Goal: Navigation & Orientation: Find specific page/section

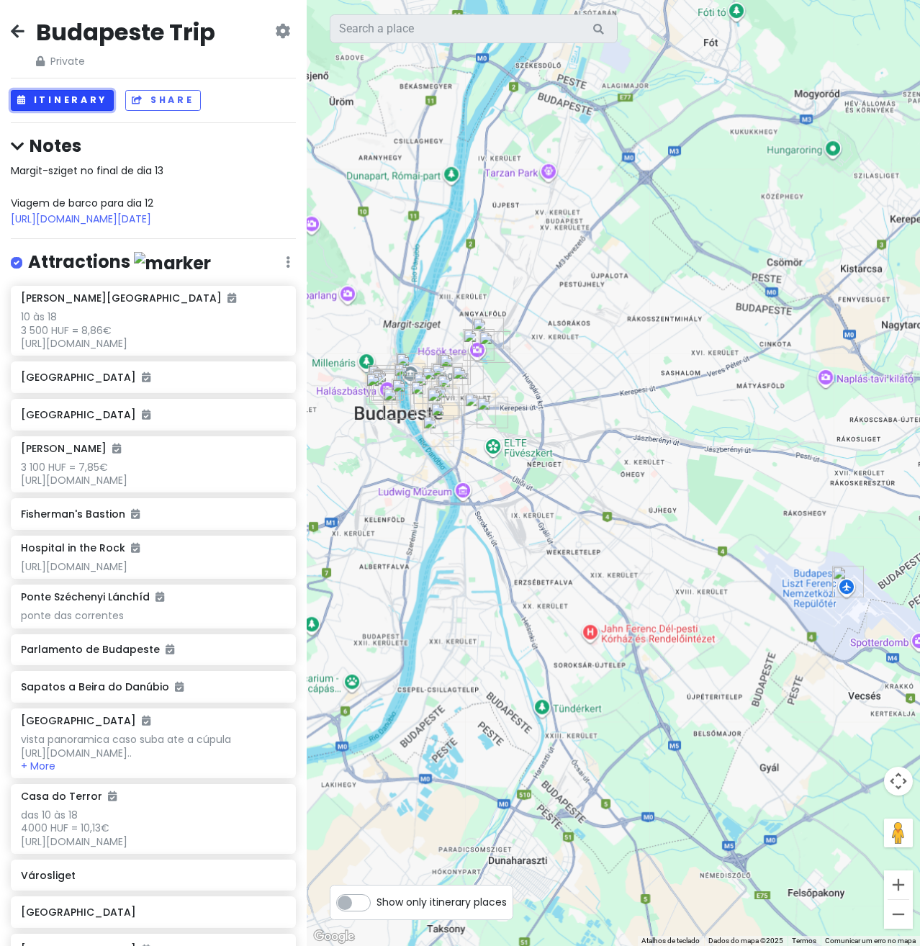
click at [81, 95] on button "Itinerary" at bounding box center [62, 100] width 103 height 21
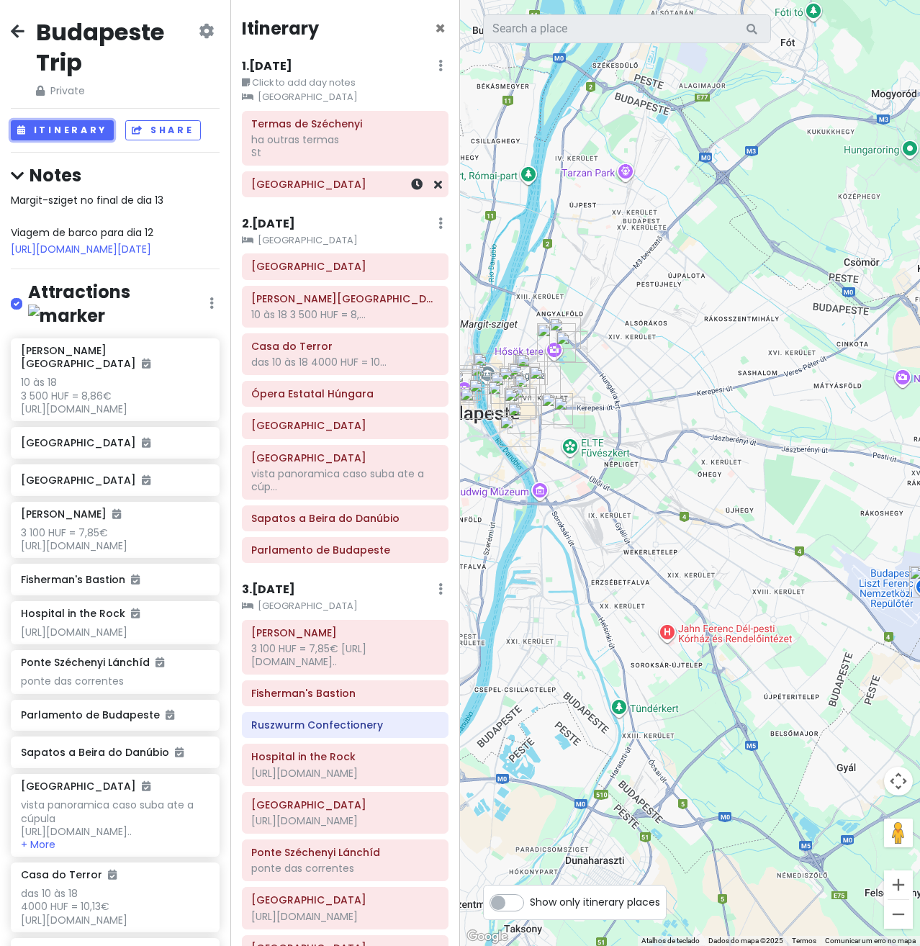
click at [328, 194] on div "[GEOGRAPHIC_DATA]" at bounding box center [344, 184] width 187 height 20
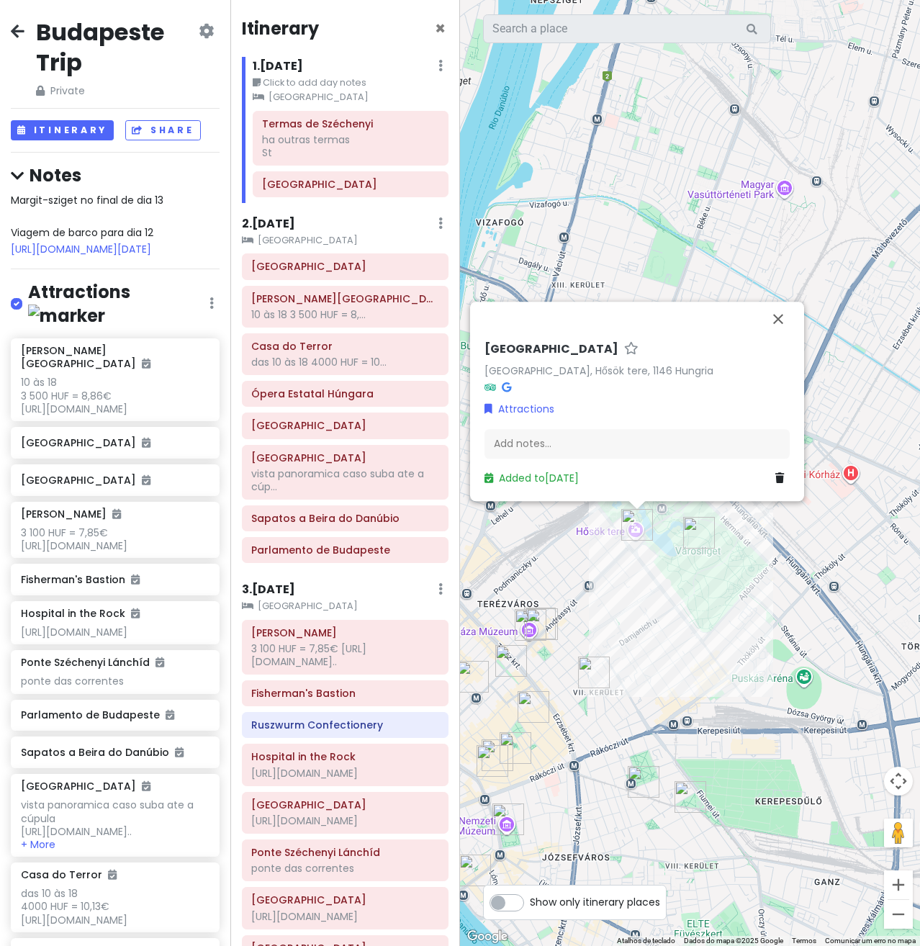
drag, startPoint x: 758, startPoint y: 430, endPoint x: 673, endPoint y: 595, distance: 186.5
click at [673, 595] on div "[STREET_ADDRESS] Hungria Attractions Add notes... Added to [DATE]" at bounding box center [690, 473] width 460 height 946
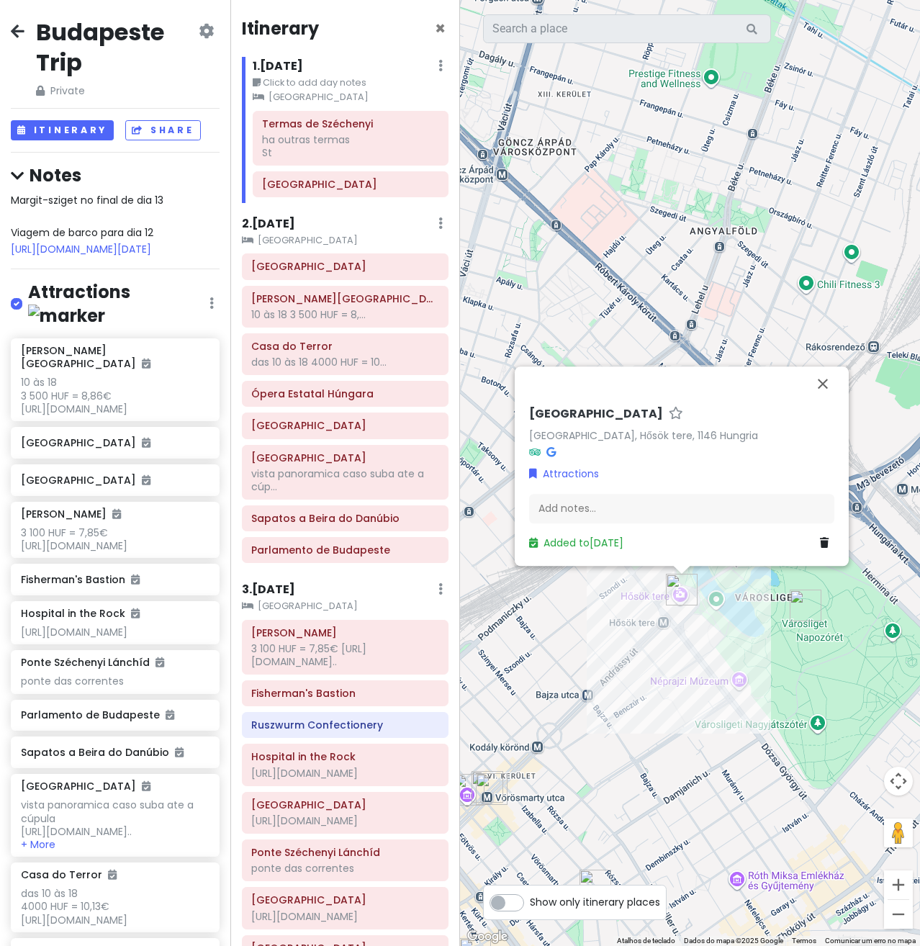
drag, startPoint x: 646, startPoint y: 523, endPoint x: 708, endPoint y: 610, distance: 106.9
click at [725, 624] on div "[STREET_ADDRESS] Hungria Attractions Add notes... Added to [DATE]" at bounding box center [690, 473] width 460 height 946
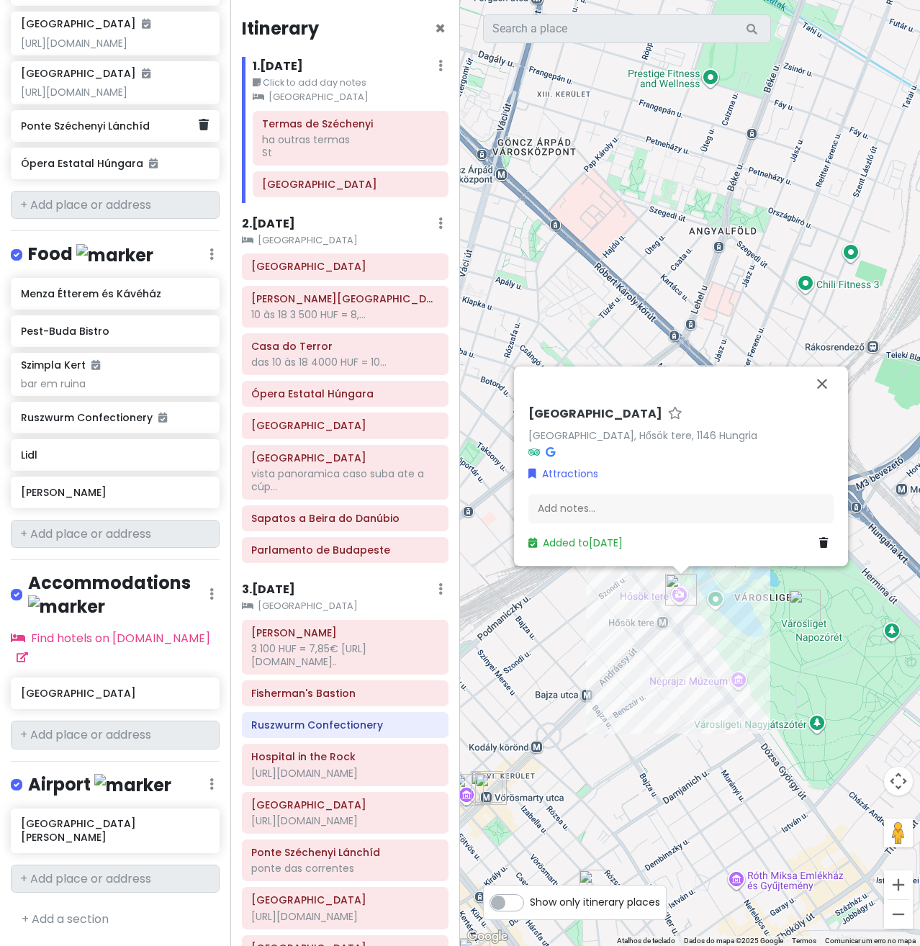
scroll to position [1491, 0]
click at [63, 465] on div "Lidl" at bounding box center [110, 455] width 178 height 20
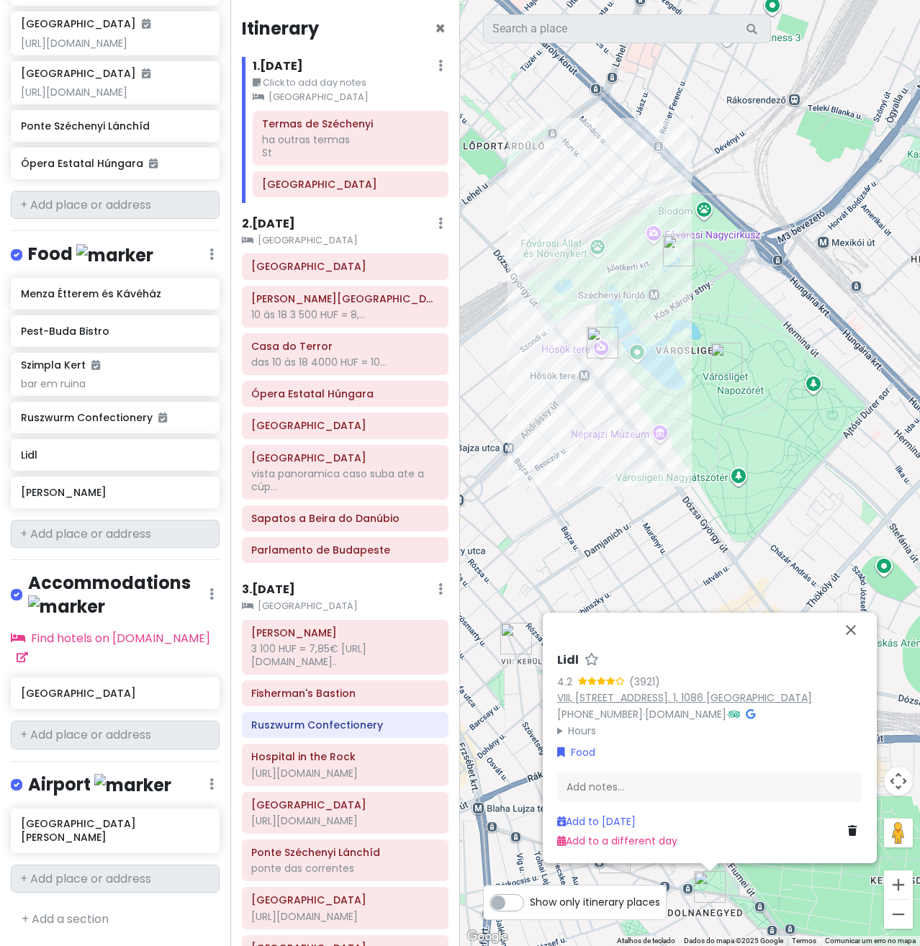
click at [590, 698] on link "VIII, [STREET_ADDRESS]. 1, 1086 [GEOGRAPHIC_DATA]" at bounding box center [684, 698] width 255 height 14
click at [594, 337] on img "Praça dos Heróis" at bounding box center [603, 343] width 32 height 32
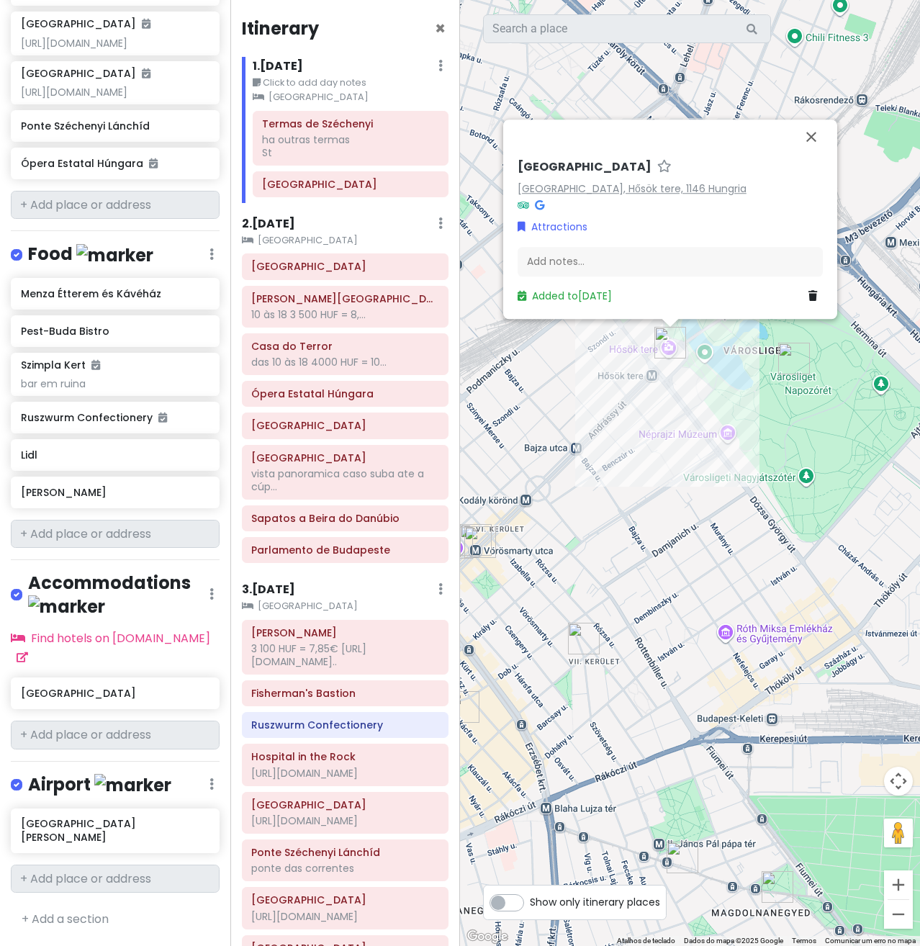
click at [578, 192] on link "[GEOGRAPHIC_DATA], Hősök tere, 1146 Hungria" at bounding box center [632, 188] width 229 height 14
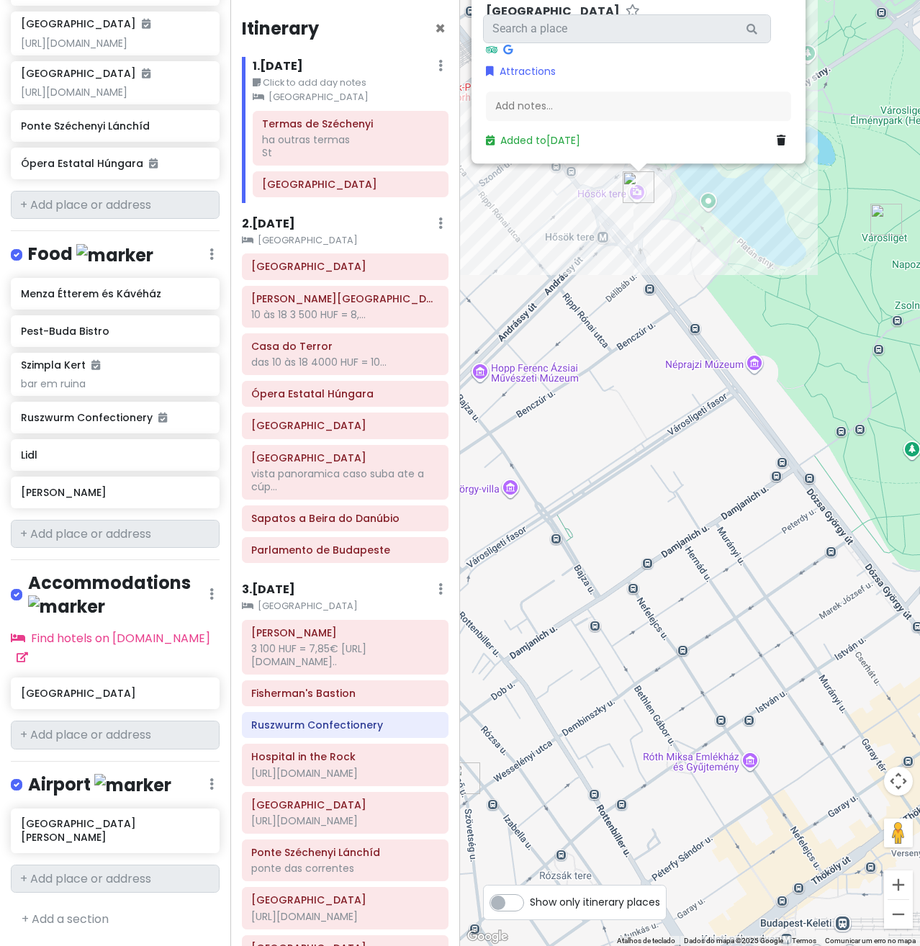
drag, startPoint x: 665, startPoint y: 486, endPoint x: 907, endPoint y: 420, distance: 250.8
click at [907, 420] on div "[STREET_ADDRESS] Hungria Attractions Add notes... Added to [DATE]" at bounding box center [690, 473] width 460 height 946
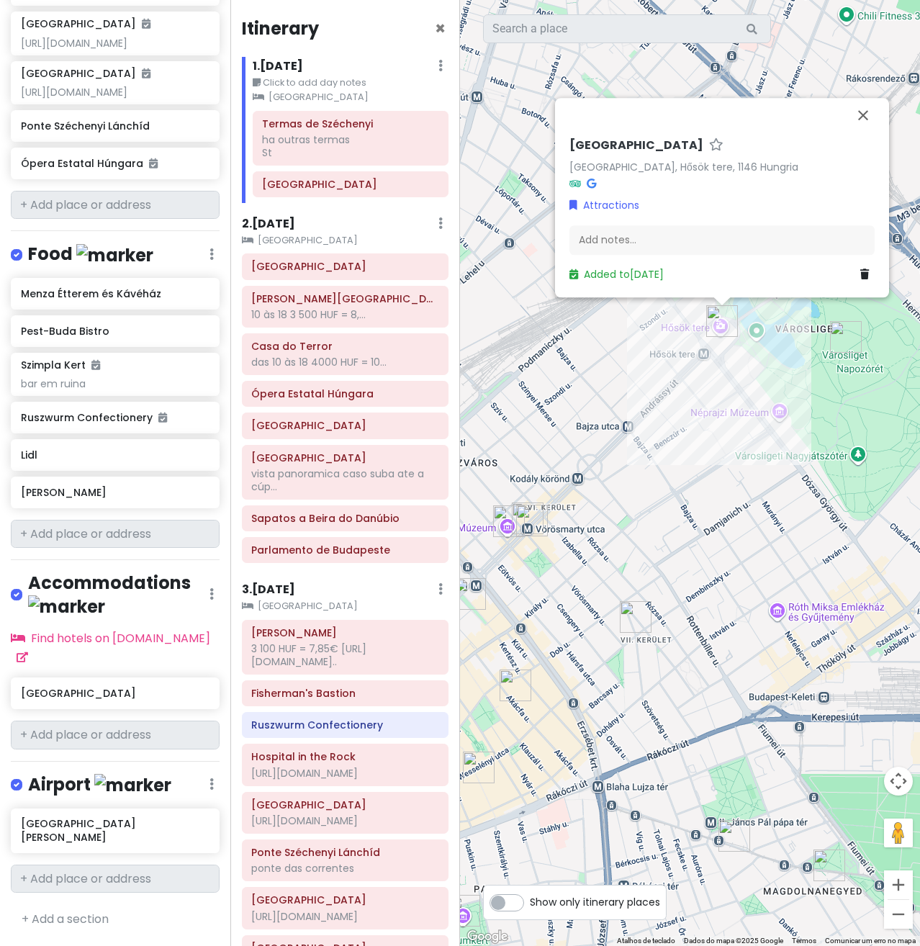
click at [527, 522] on img "Franz Liszt Memorial Museum" at bounding box center [532, 521] width 32 height 32
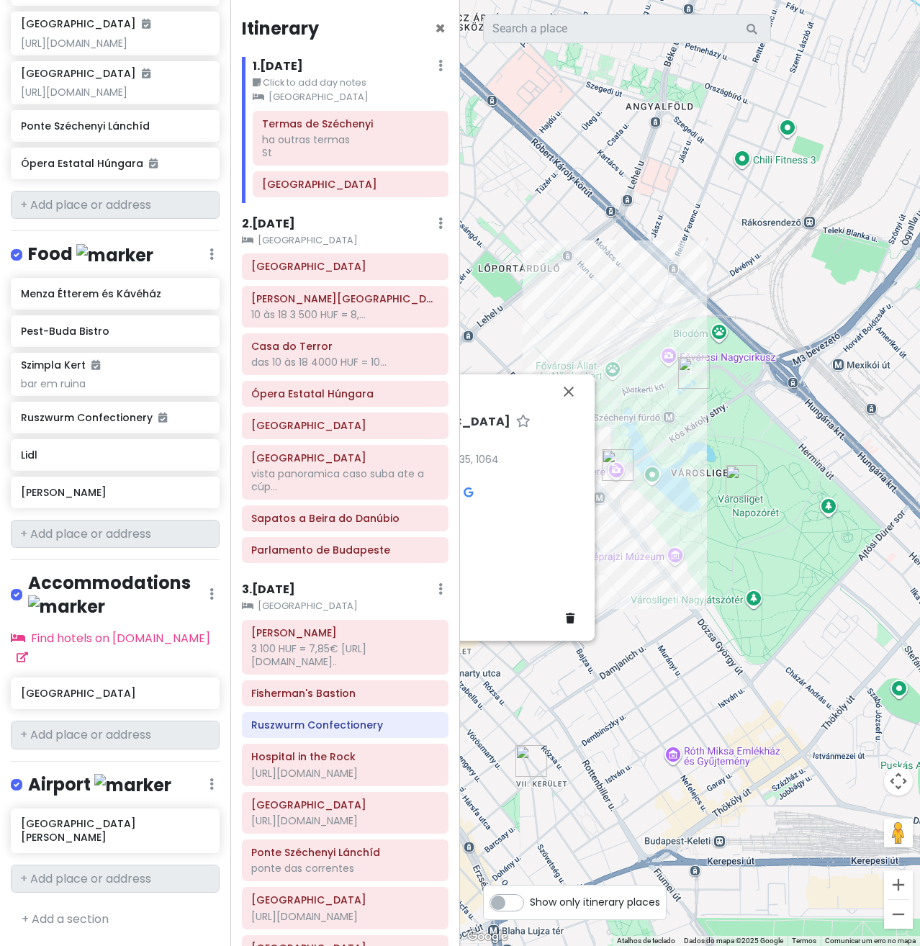
drag, startPoint x: 746, startPoint y: 557, endPoint x: 503, endPoint y: 701, distance: 282.2
click at [503, 701] on div "[PERSON_NAME][GEOGRAPHIC_DATA] 4.5 (808) [GEOGRAPHIC_DATA], [GEOGRAPHIC_DATA] u…" at bounding box center [690, 473] width 460 height 946
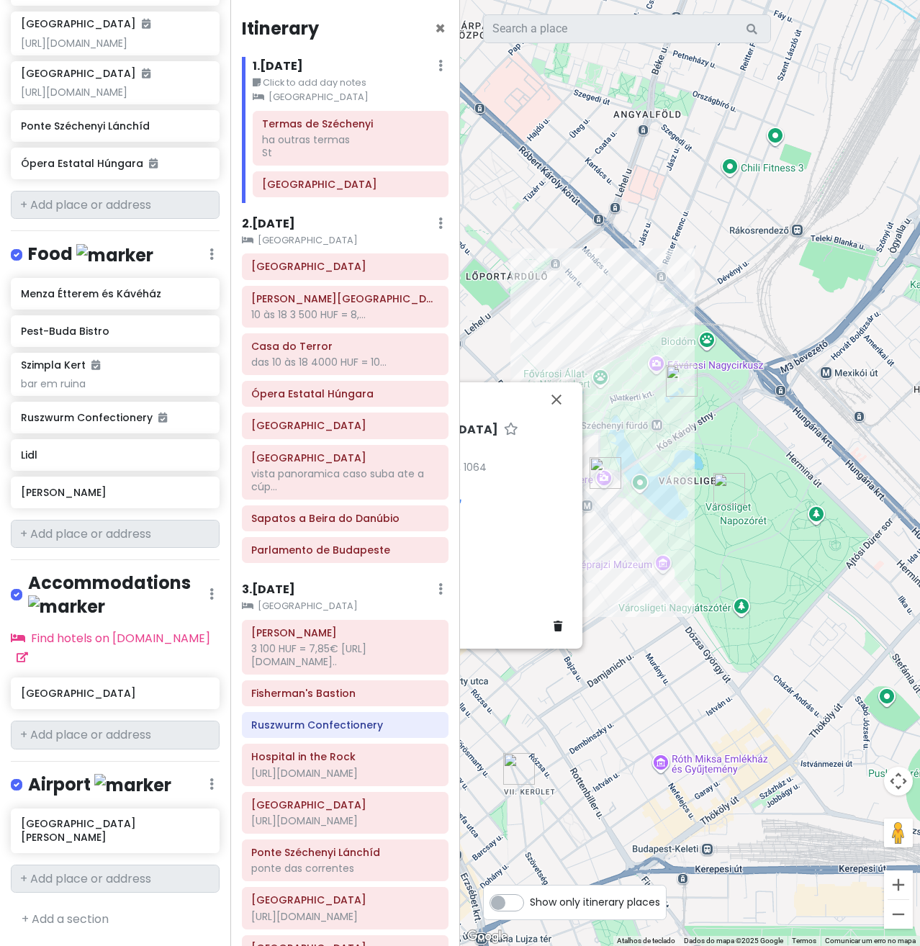
click at [642, 549] on div "[PERSON_NAME][GEOGRAPHIC_DATA] 4.5 (808) [GEOGRAPHIC_DATA], [GEOGRAPHIC_DATA] u…" at bounding box center [690, 473] width 460 height 946
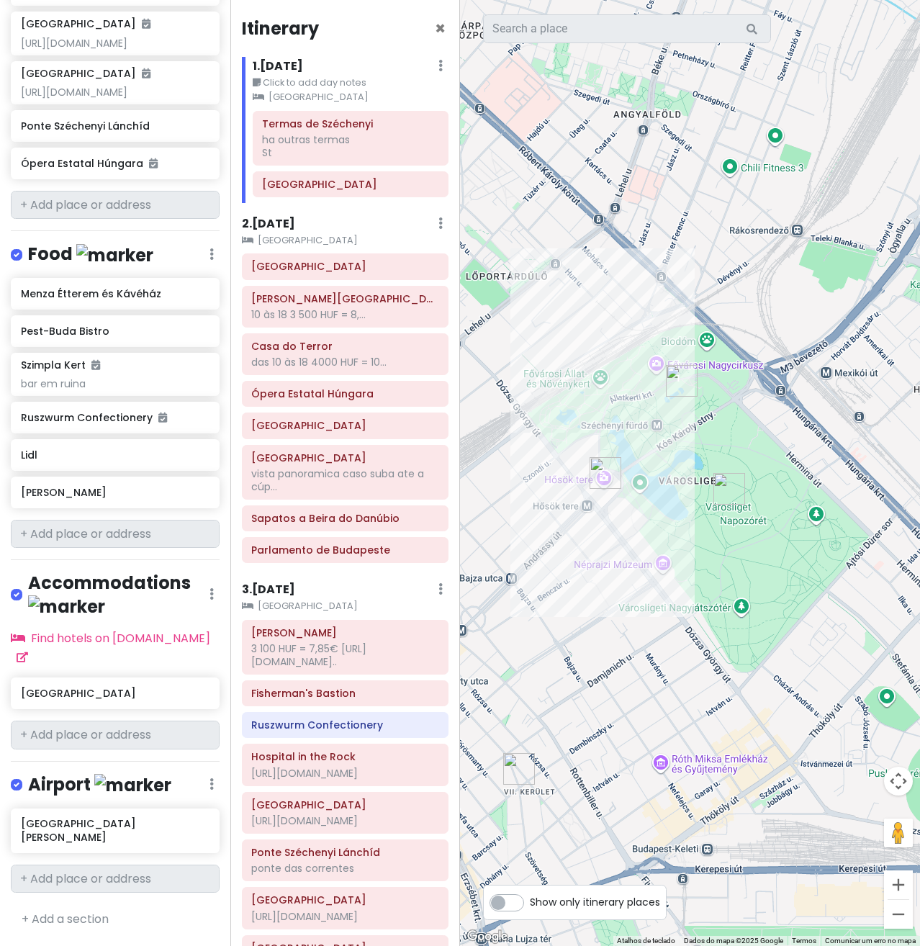
click at [603, 477] on img "Praça dos Heróis" at bounding box center [606, 473] width 32 height 32
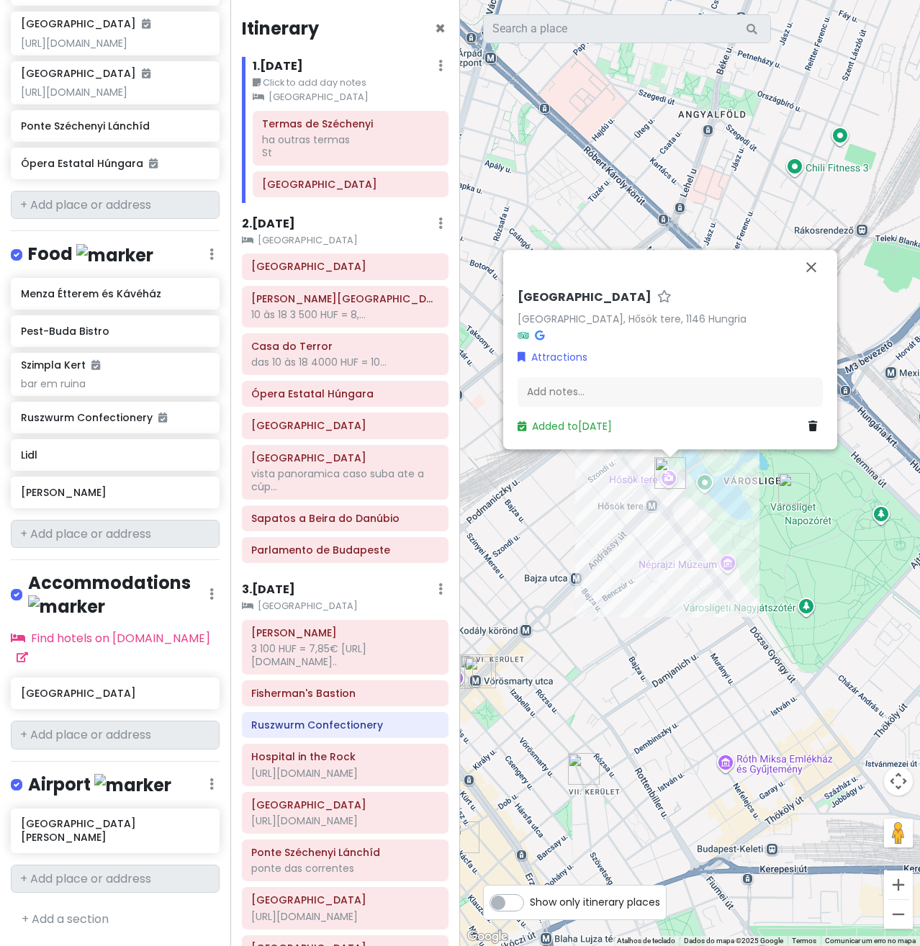
click at [635, 487] on div "[STREET_ADDRESS] Hungria Attractions Add notes... Added to [DATE]" at bounding box center [690, 473] width 460 height 946
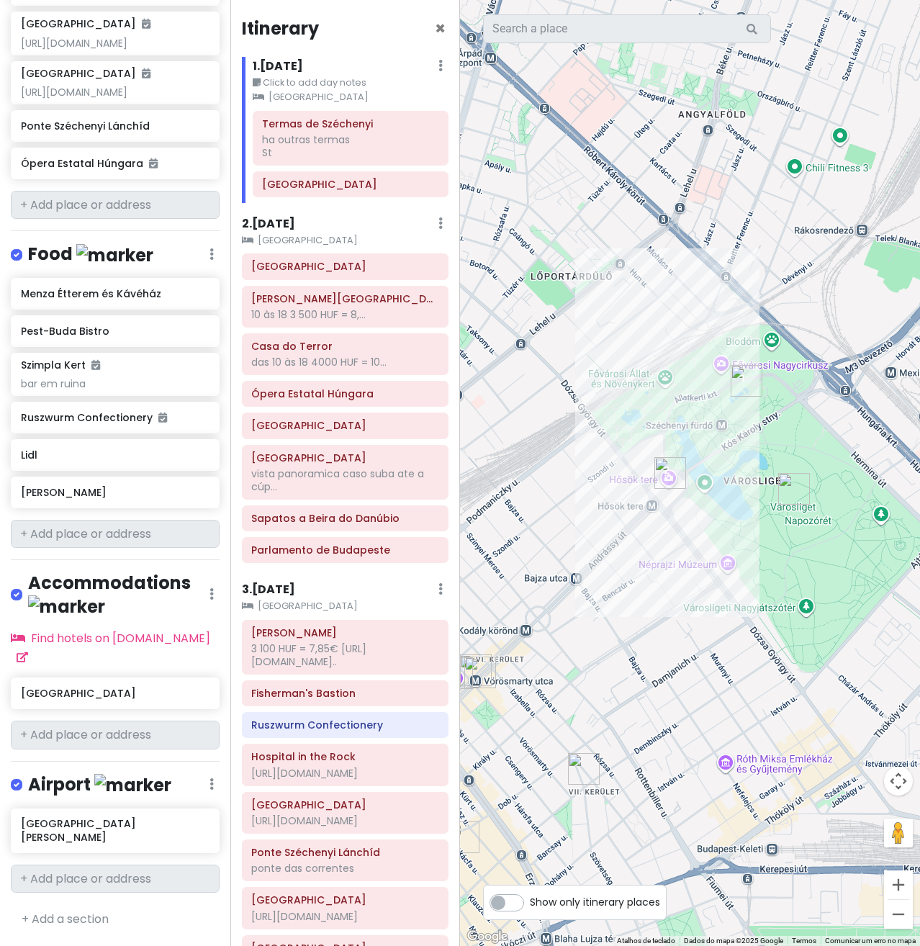
click at [667, 480] on img "Praça dos Heróis" at bounding box center [671, 473] width 32 height 32
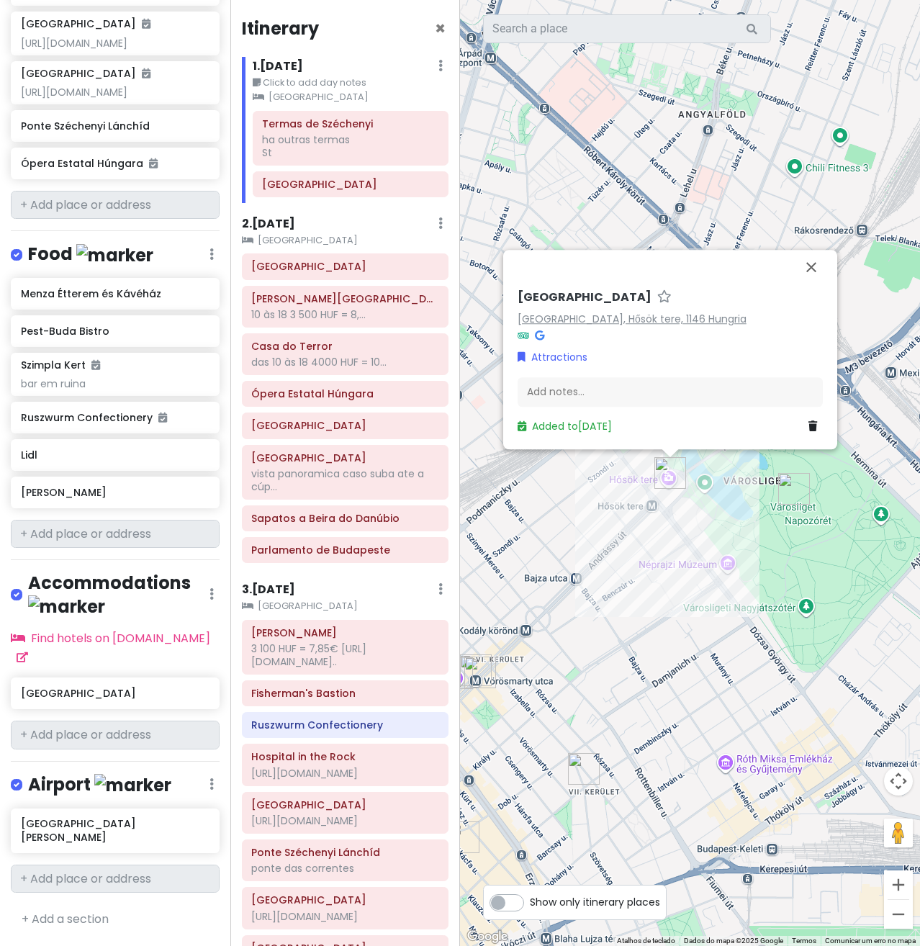
click at [597, 318] on link "[GEOGRAPHIC_DATA], Hősök tere, 1146 Hungria" at bounding box center [632, 319] width 229 height 14
click at [306, 271] on h6 "[GEOGRAPHIC_DATA]" at bounding box center [344, 266] width 187 height 13
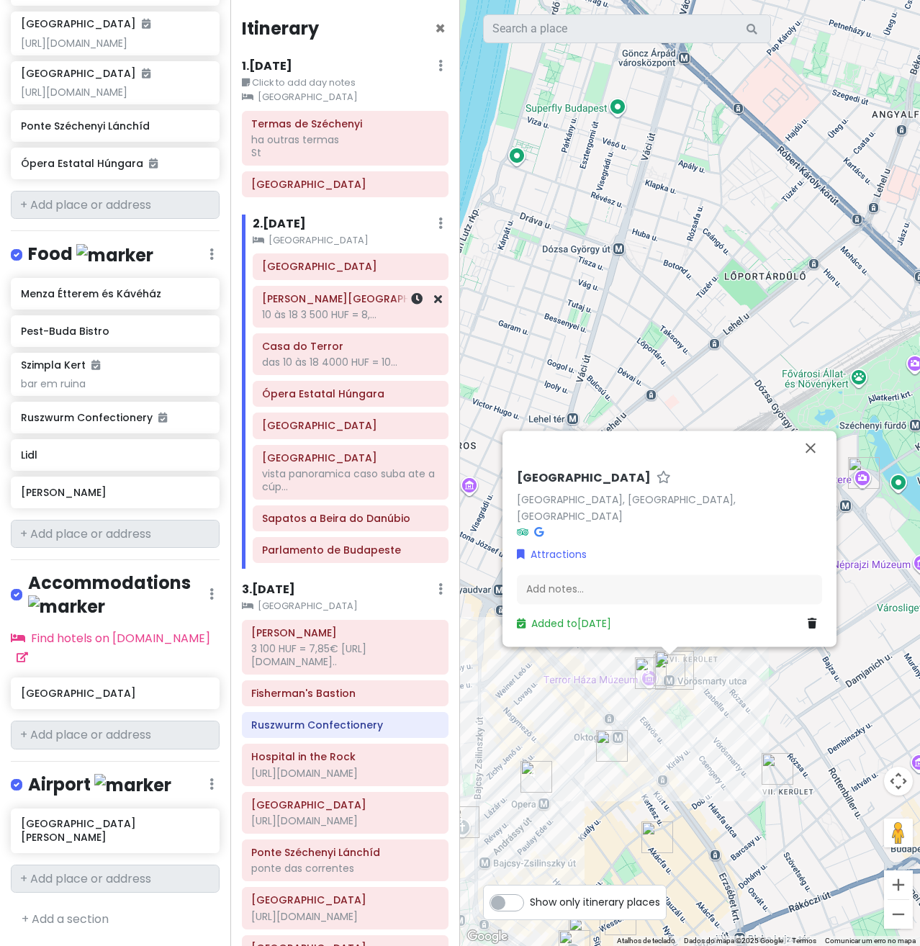
click at [300, 312] on div "10 às 18 3 500 HUF = 8,..." at bounding box center [350, 314] width 176 height 13
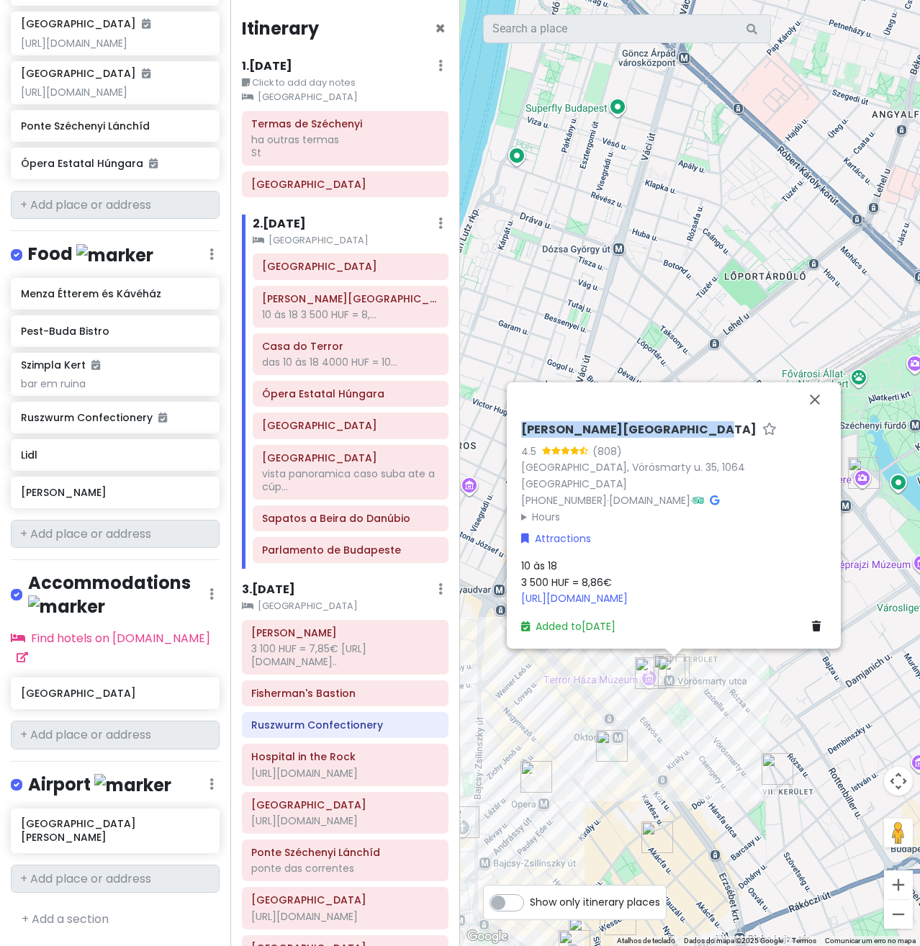
drag, startPoint x: 520, startPoint y: 439, endPoint x: 693, endPoint y: 448, distance: 173.1
click at [693, 448] on div "[PERSON_NAME][GEOGRAPHIC_DATA] 4.5 (808) [GEOGRAPHIC_DATA], [GEOGRAPHIC_DATA] u…" at bounding box center [674, 528] width 317 height 223
copy h6 "[PERSON_NAME][GEOGRAPHIC_DATA]"
click at [646, 481] on link "[GEOGRAPHIC_DATA], Vörösmarty u. 35, 1064 [GEOGRAPHIC_DATA]" at bounding box center [633, 475] width 224 height 31
click at [330, 273] on h6 "[GEOGRAPHIC_DATA]" at bounding box center [350, 266] width 176 height 13
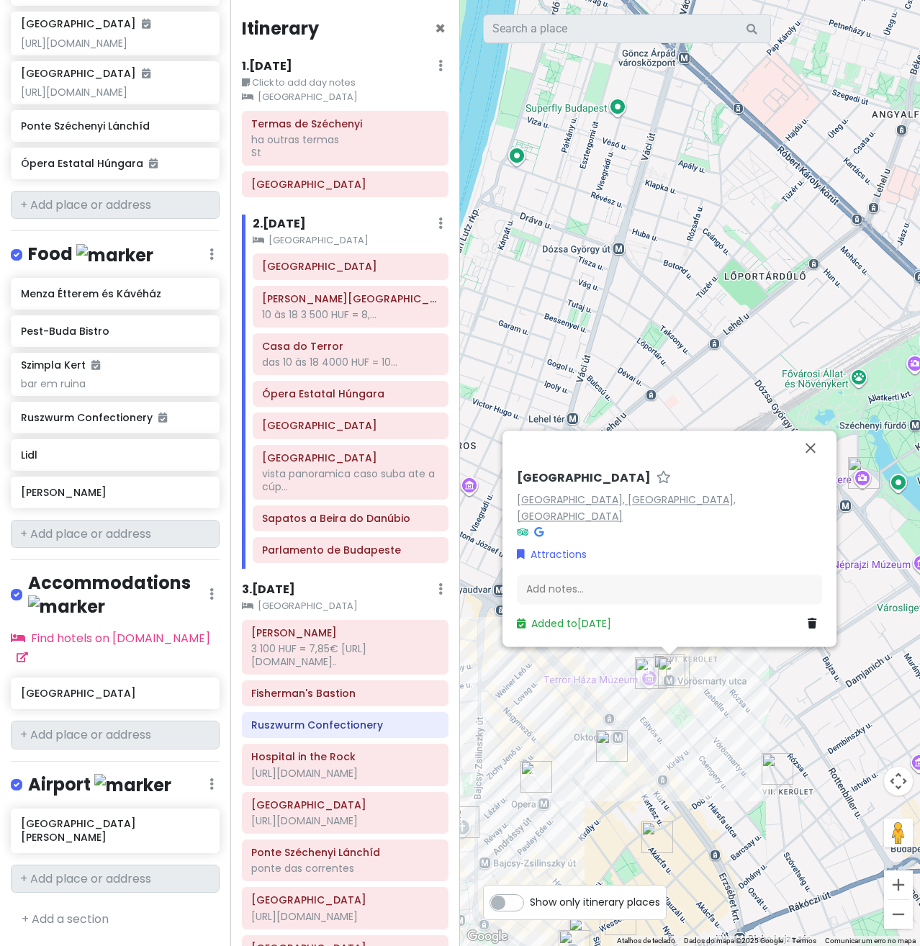
click at [565, 518] on link "[GEOGRAPHIC_DATA], [GEOGRAPHIC_DATA], [GEOGRAPHIC_DATA]" at bounding box center [626, 508] width 219 height 31
drag, startPoint x: 516, startPoint y: 494, endPoint x: 626, endPoint y: 493, distance: 110.9
click at [626, 493] on div "[GEOGRAPHIC_DATA], [GEOGRAPHIC_DATA], [GEOGRAPHIC_DATA] Attractions Add notes..…" at bounding box center [669, 551] width 317 height 173
copy h6 "[GEOGRAPHIC_DATA]"
click at [657, 518] on link "[GEOGRAPHIC_DATA], [GEOGRAPHIC_DATA], [GEOGRAPHIC_DATA]" at bounding box center [626, 508] width 219 height 31
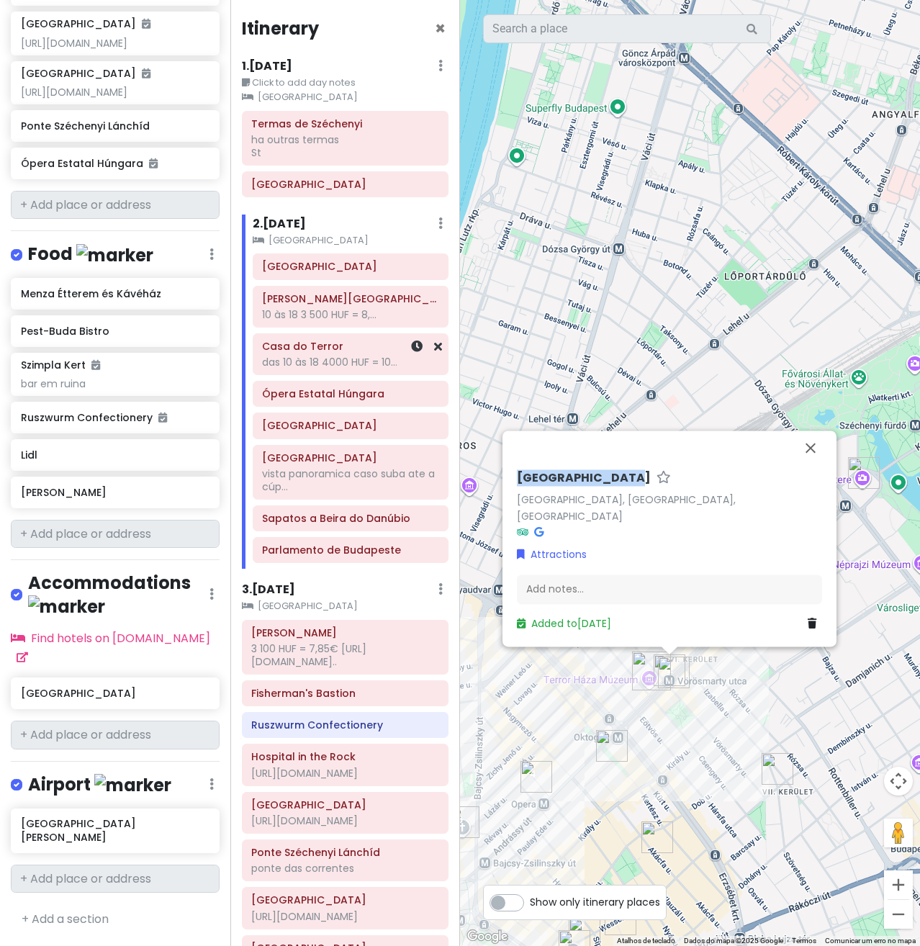
click at [305, 367] on div "das 10 às 18 4000 HUF = 10..." at bounding box center [350, 362] width 176 height 13
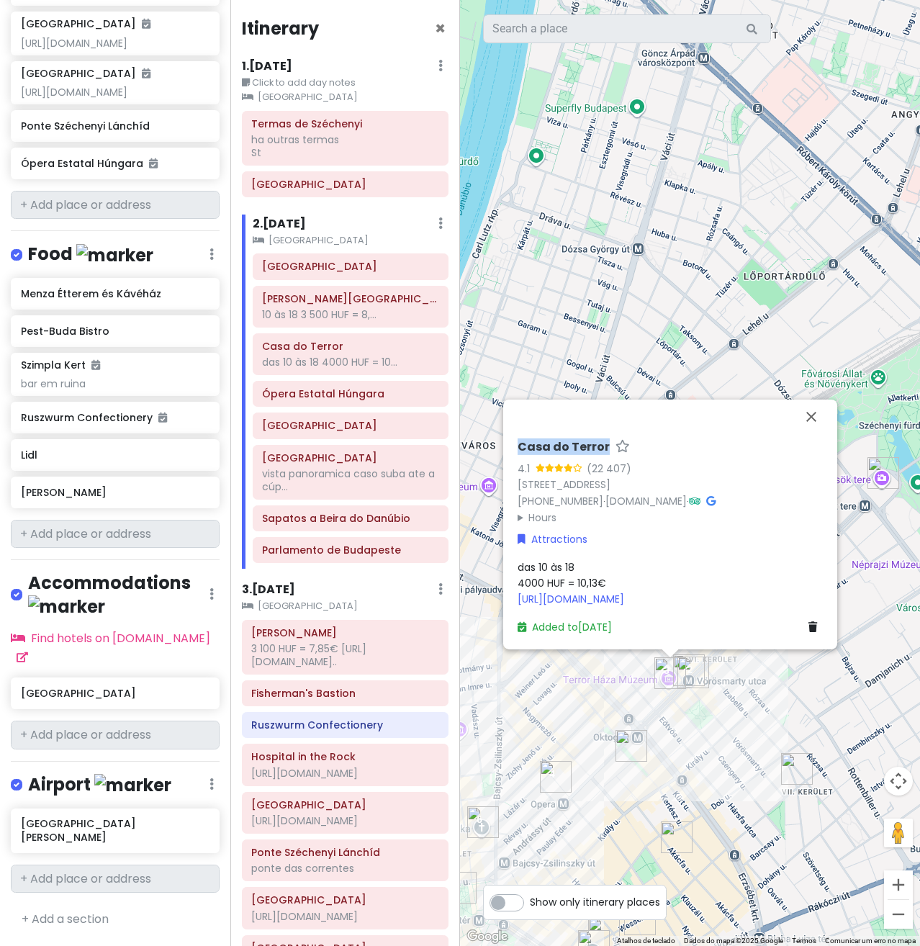
drag, startPoint x: 603, startPoint y: 444, endPoint x: 513, endPoint y: 449, distance: 90.8
click at [513, 449] on div "Casa do Terror 4.1 (22 407) [STREET_ADDRESS] [PHONE_NUMBER] · [DOMAIN_NAME] · H…" at bounding box center [670, 537] width 317 height 207
copy h6 "Casa do Terror"
click at [611, 483] on link "[STREET_ADDRESS]" at bounding box center [564, 484] width 93 height 14
click at [350, 404] on div "Ópera Estatal Húngara" at bounding box center [350, 395] width 176 height 20
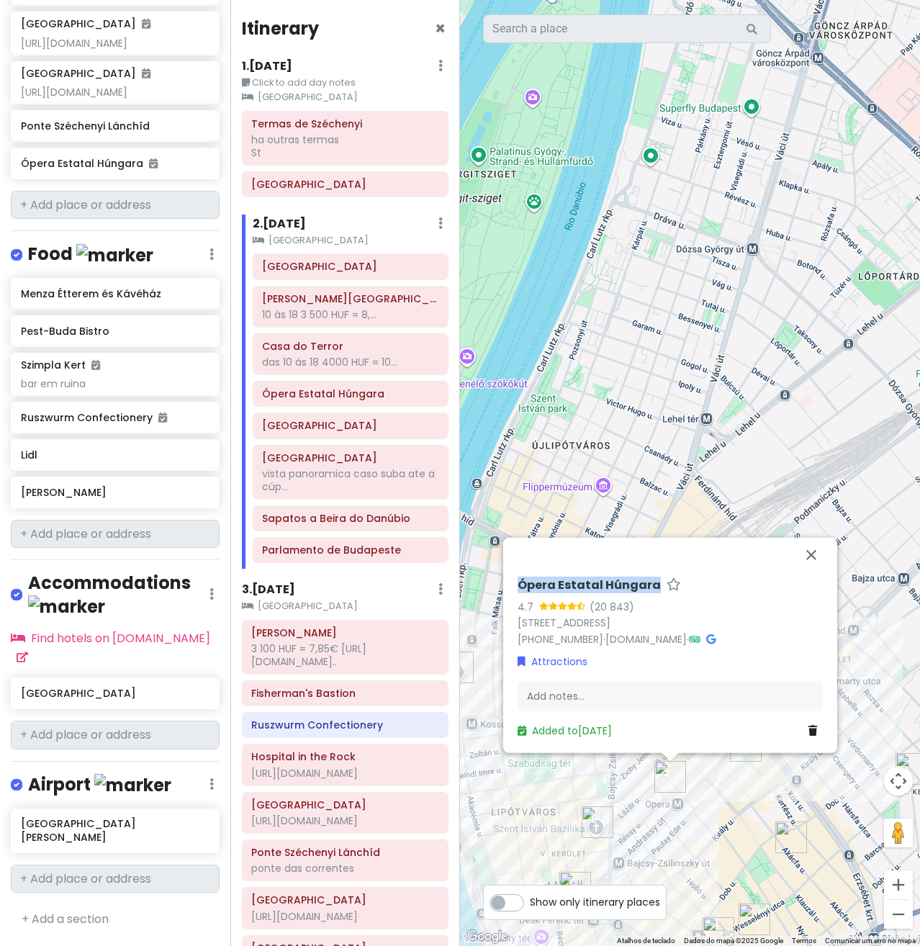
drag, startPoint x: 516, startPoint y: 580, endPoint x: 649, endPoint y: 586, distance: 134.1
click at [649, 586] on div "Ópera Estatal Húngara 4.7 (20 843) [STREET_ADDRESS] [PHONE_NUMBER] · [DOMAIN_NA…" at bounding box center [670, 658] width 317 height 172
copy h6 "Ópera Estatal Húngara"
click at [611, 626] on link "[STREET_ADDRESS]" at bounding box center [564, 623] width 93 height 14
click at [374, 435] on div "[GEOGRAPHIC_DATA]" at bounding box center [350, 426] width 176 height 20
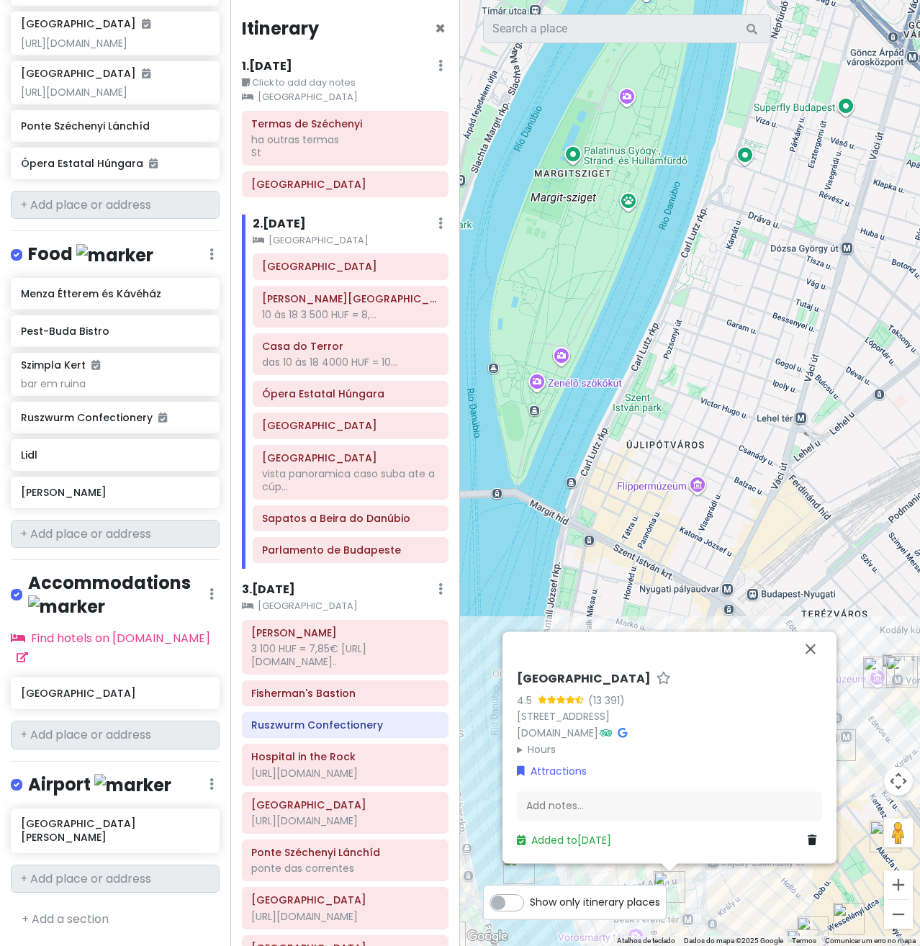
drag, startPoint x: 615, startPoint y: 680, endPoint x: 508, endPoint y: 685, distance: 107.4
click at [511, 685] on div "[GEOGRAPHIC_DATA] 4.5 (13 391) [STREET_ADDRESS][PERSON_NAME] [DOMAIN_NAME] · Ho…" at bounding box center [669, 760] width 317 height 189
copy div
click at [610, 721] on link "[STREET_ADDRESS]" at bounding box center [563, 717] width 93 height 14
click at [343, 477] on div "vista panoramica caso suba ate a cúp..." at bounding box center [350, 480] width 176 height 26
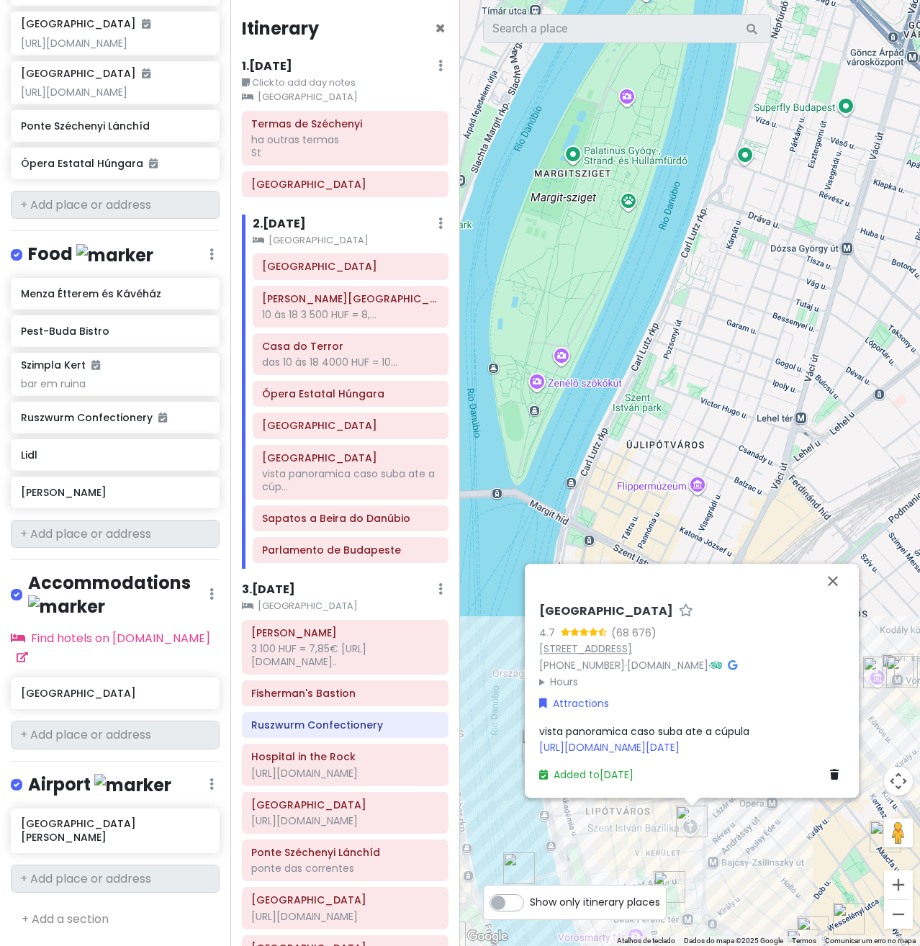
click at [579, 642] on link "[STREET_ADDRESS]" at bounding box center [585, 649] width 93 height 14
click at [343, 525] on h6 "Sapatos a Beira do Danúbio" at bounding box center [350, 518] width 176 height 13
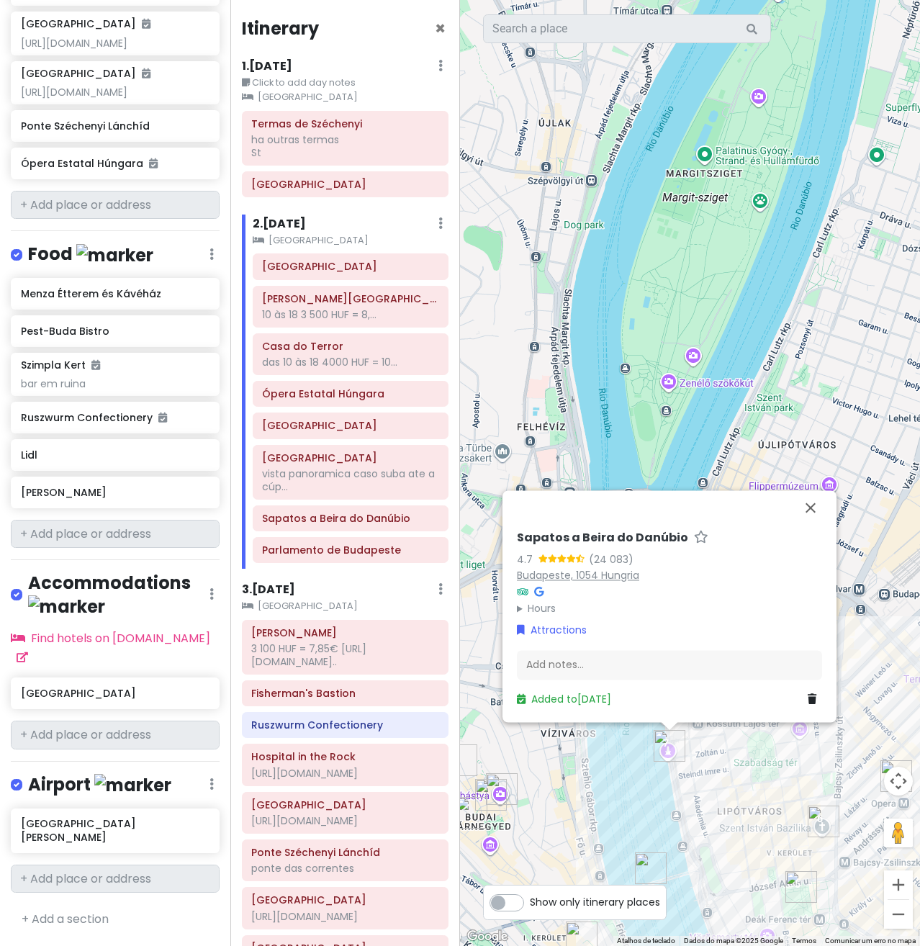
click at [606, 575] on link "Budapeste, 1054 Hungria" at bounding box center [578, 576] width 122 height 14
click at [322, 560] on div "Parlamento de Budapeste" at bounding box center [350, 551] width 176 height 20
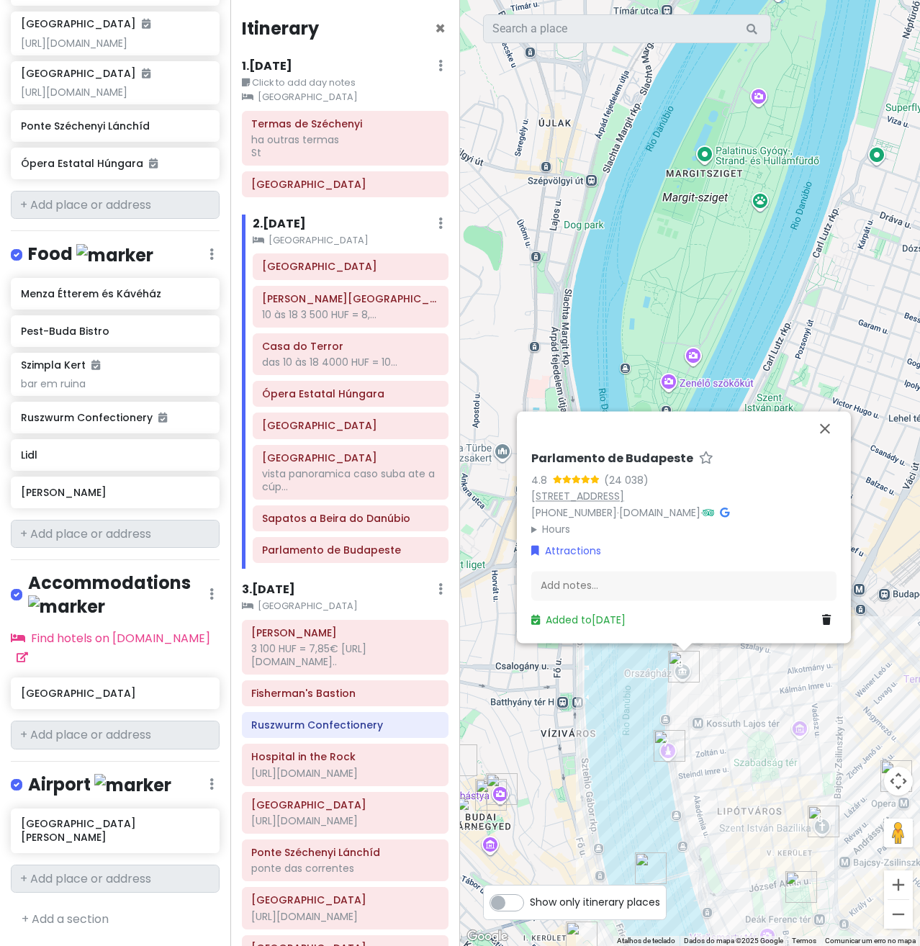
click at [624, 495] on link "[STREET_ADDRESS]" at bounding box center [577, 497] width 93 height 14
